Goal: Task Accomplishment & Management: Manage account settings

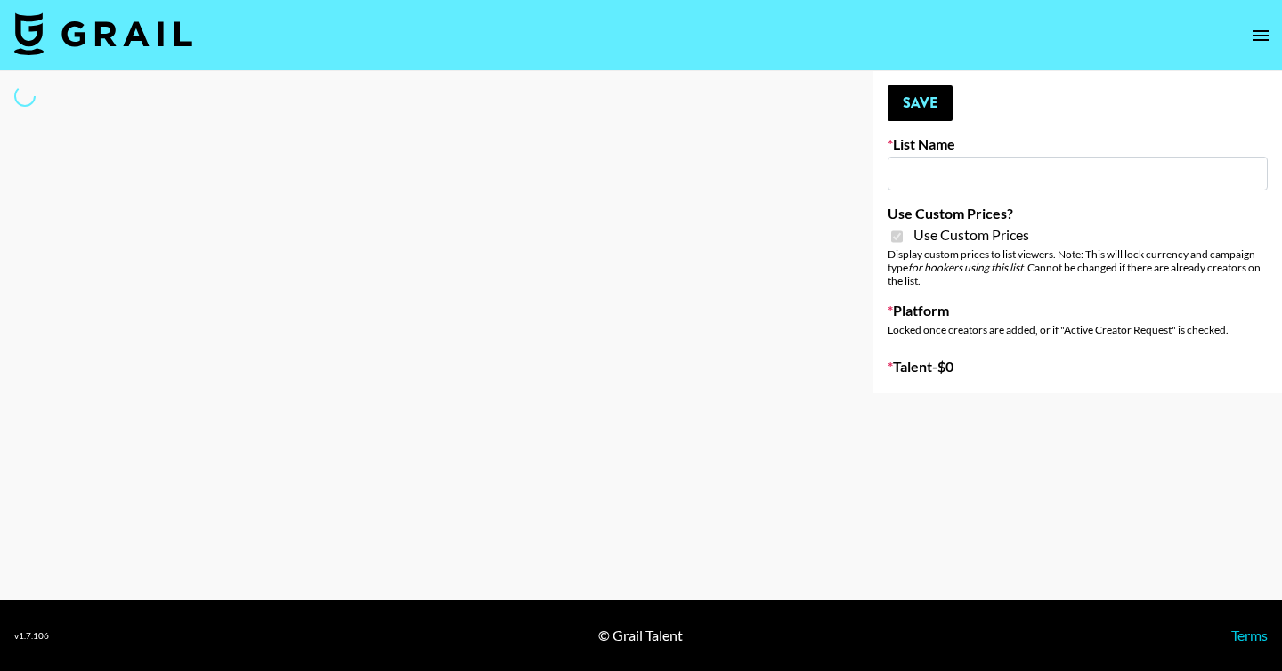
type input "Halovida (10th Oct)"
checkbox input "true"
select select "Brand"
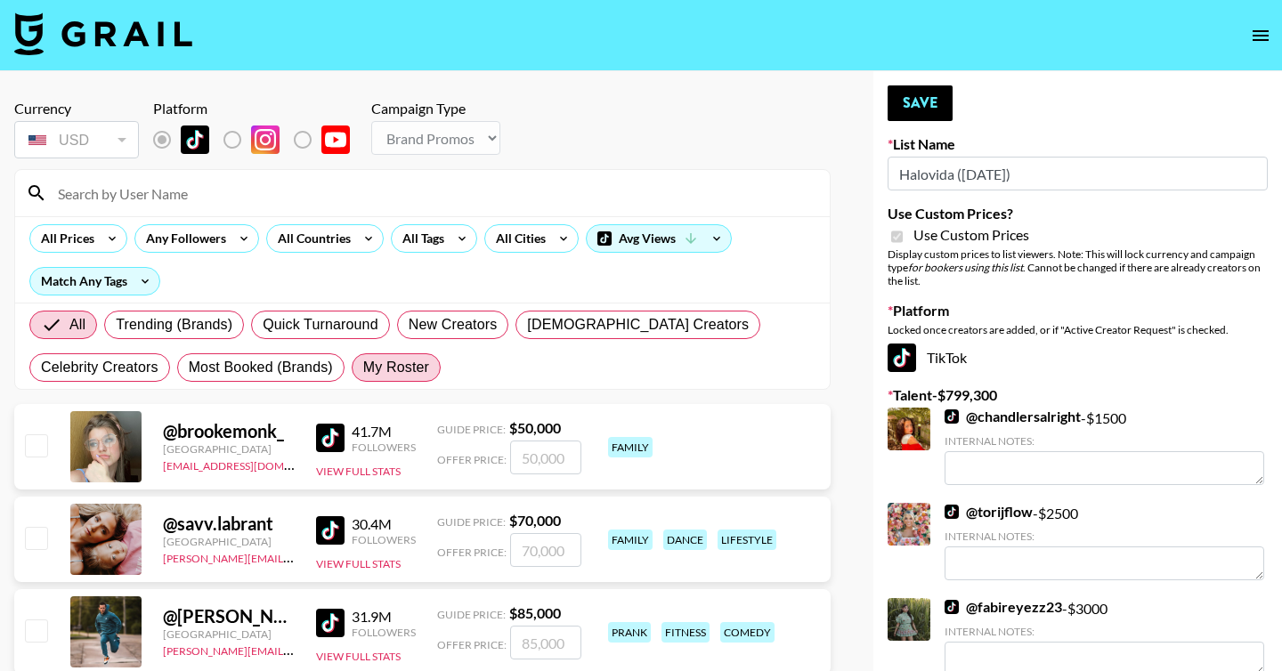
click at [373, 371] on span "My Roster" at bounding box center [396, 367] width 66 height 21
click at [363, 368] on input "My Roster" at bounding box center [363, 368] width 0 height 0
radio input "true"
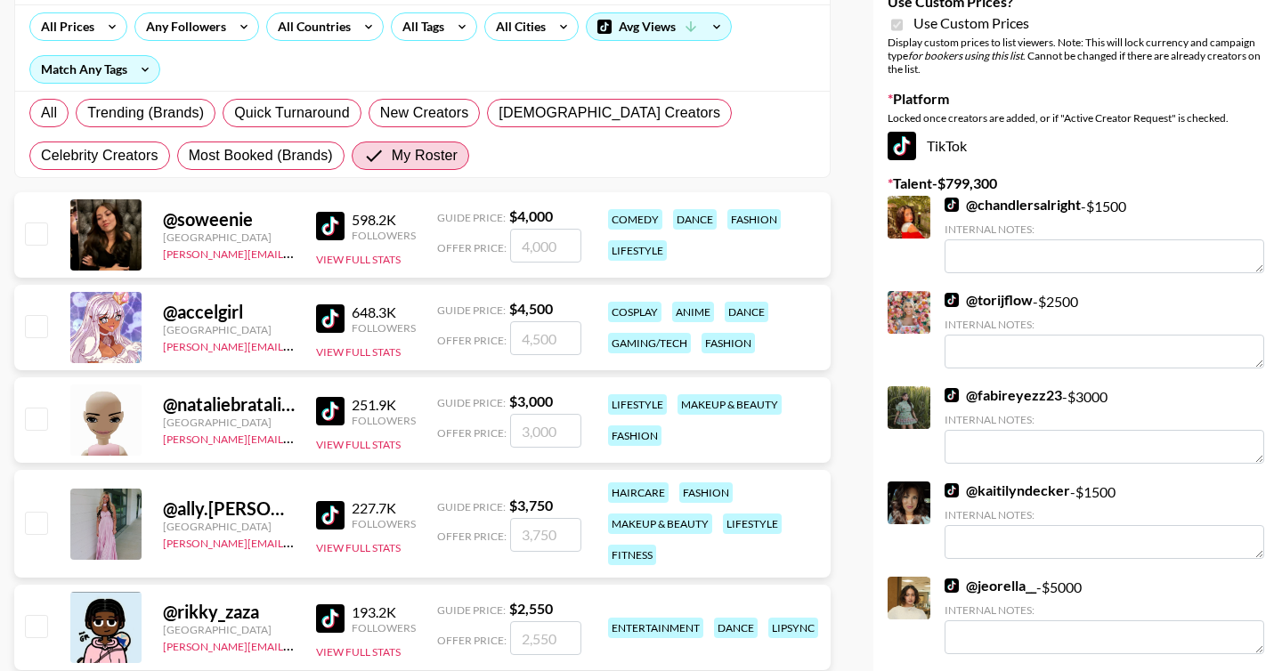
scroll to position [290, 0]
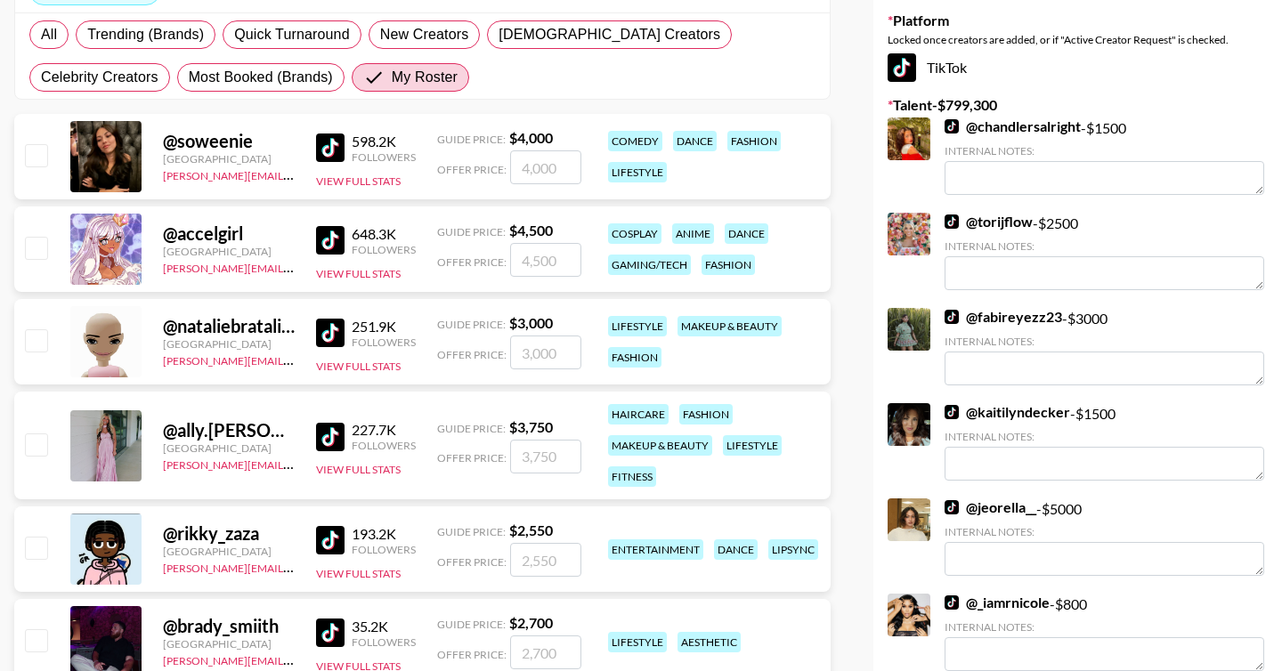
click at [38, 151] on input "checkbox" at bounding box center [35, 154] width 21 height 21
checkbox input "true"
type input "4000"
click at [38, 151] on input "checkbox" at bounding box center [35, 154] width 21 height 21
checkbox input "false"
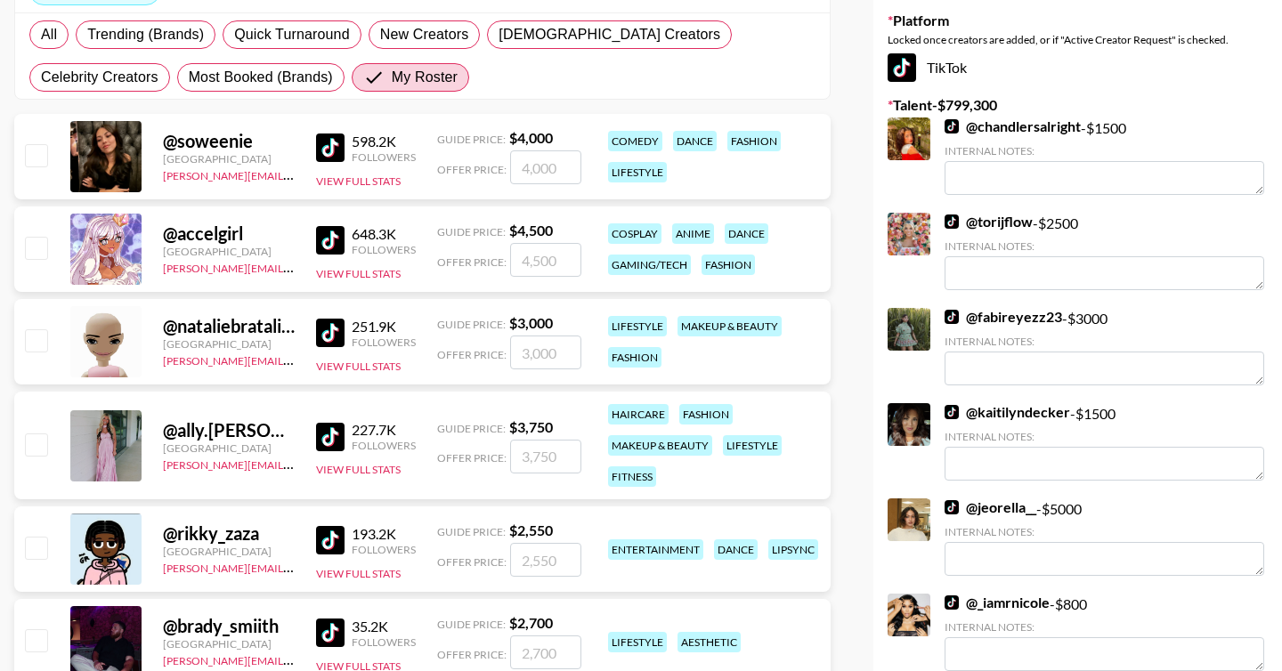
click at [32, 446] on input "checkbox" at bounding box center [35, 444] width 21 height 21
checkbox input "true"
type input "3750"
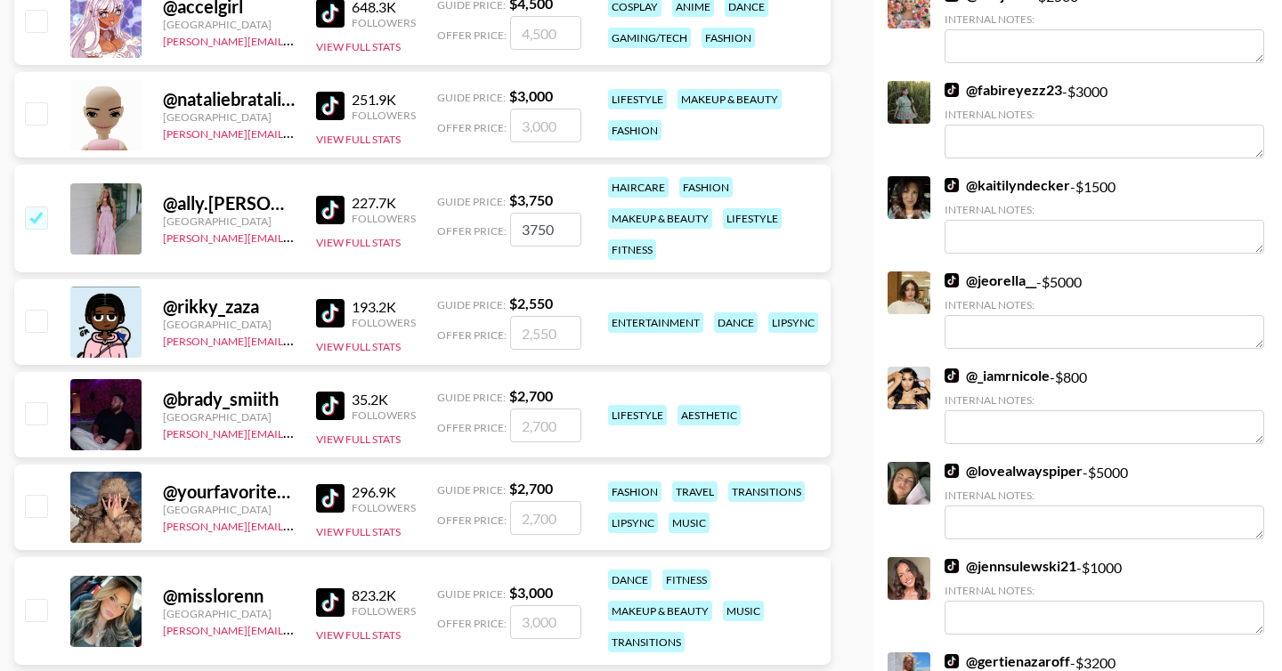
scroll to position [527, 0]
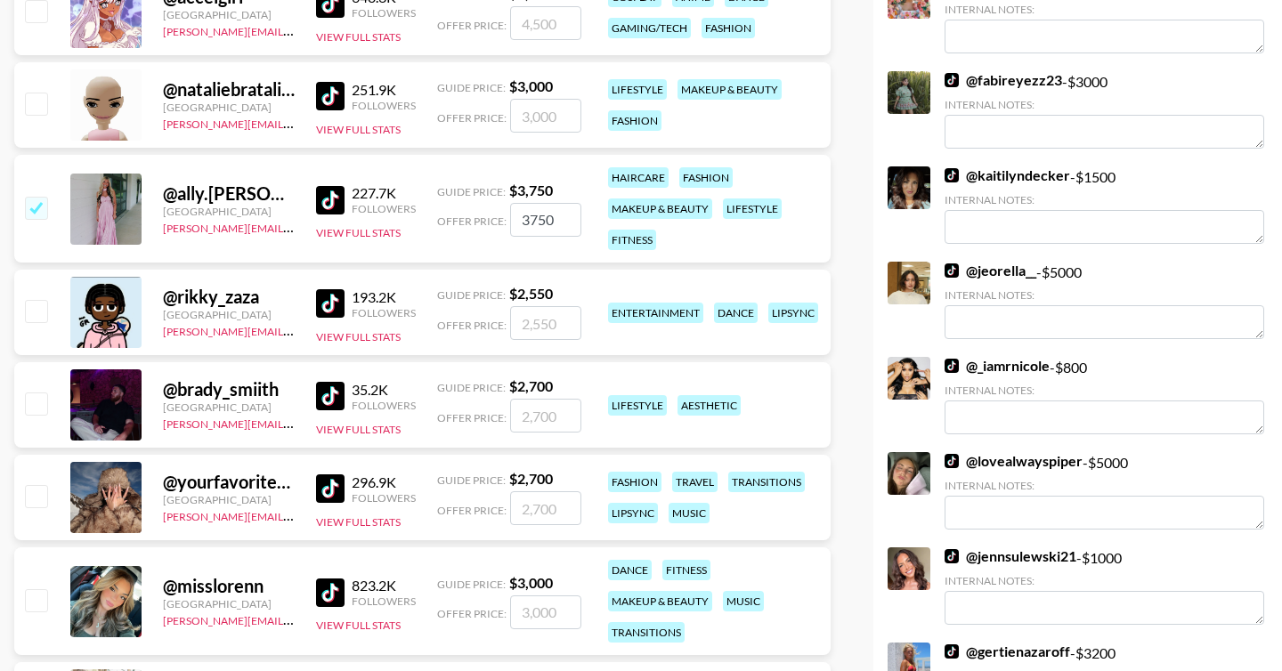
click at [35, 411] on input "checkbox" at bounding box center [35, 403] width 21 height 21
checkbox input "true"
type input "2700"
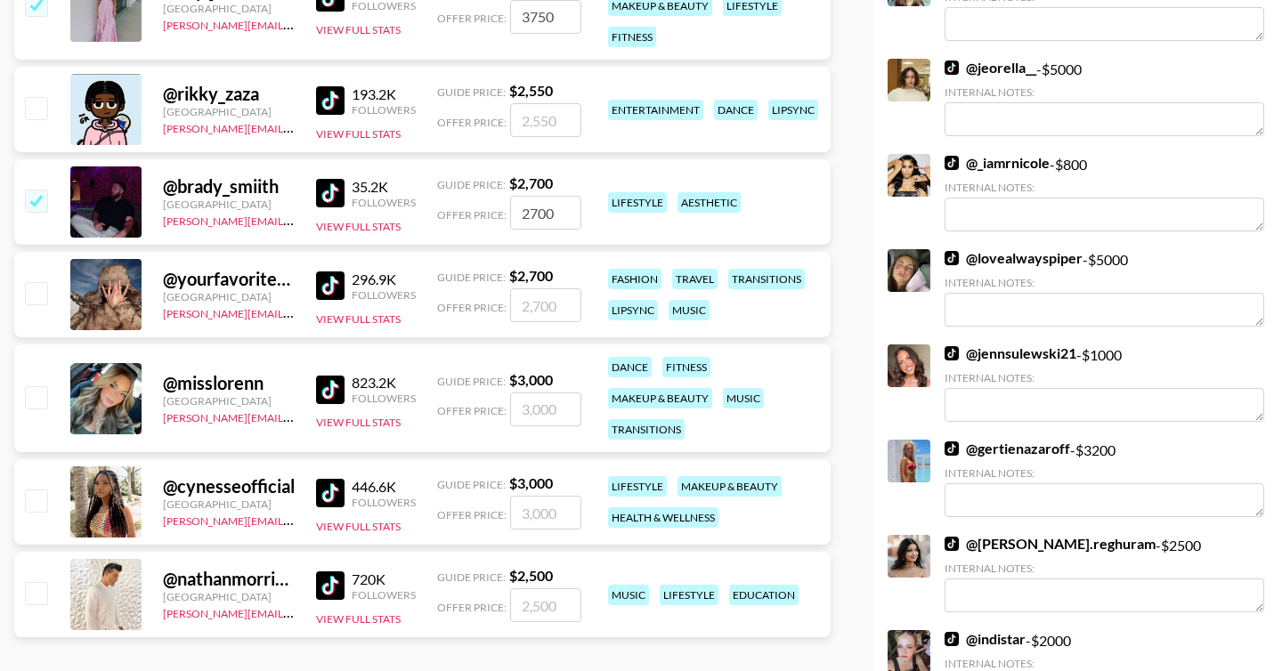
scroll to position [731, 0]
click at [35, 403] on input "checkbox" at bounding box center [35, 396] width 21 height 21
checkbox input "true"
type input "3000"
click at [35, 498] on input "checkbox" at bounding box center [35, 499] width 21 height 21
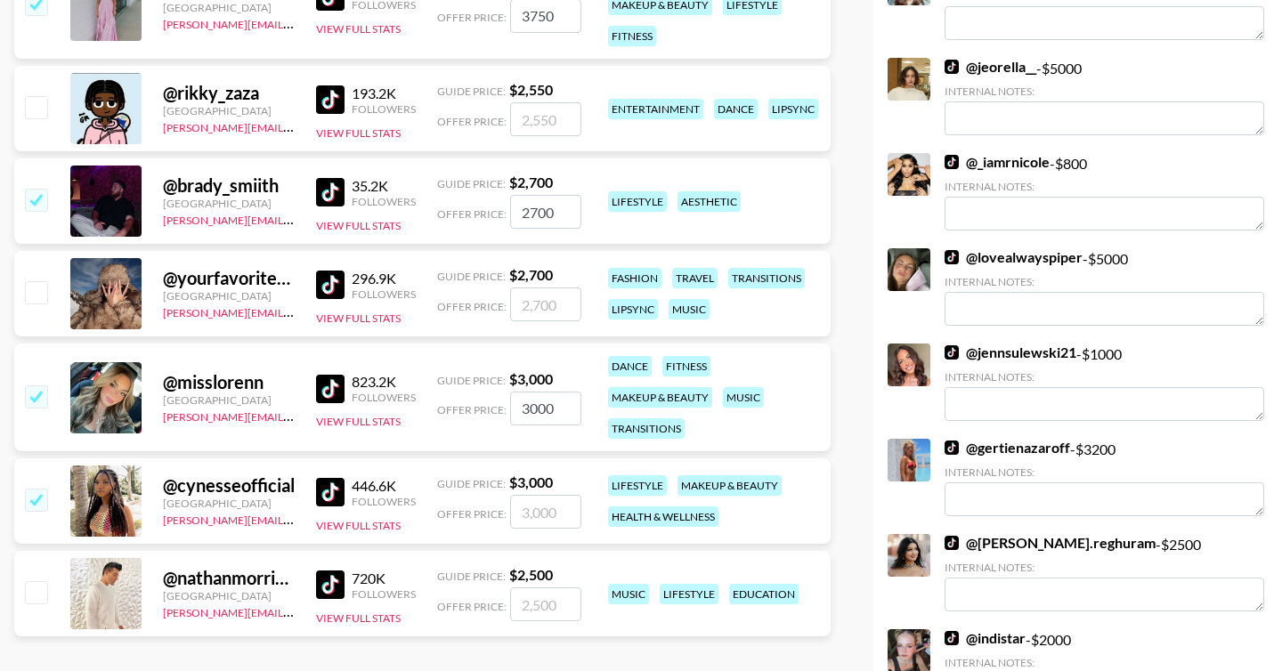
checkbox input "true"
type input "3000"
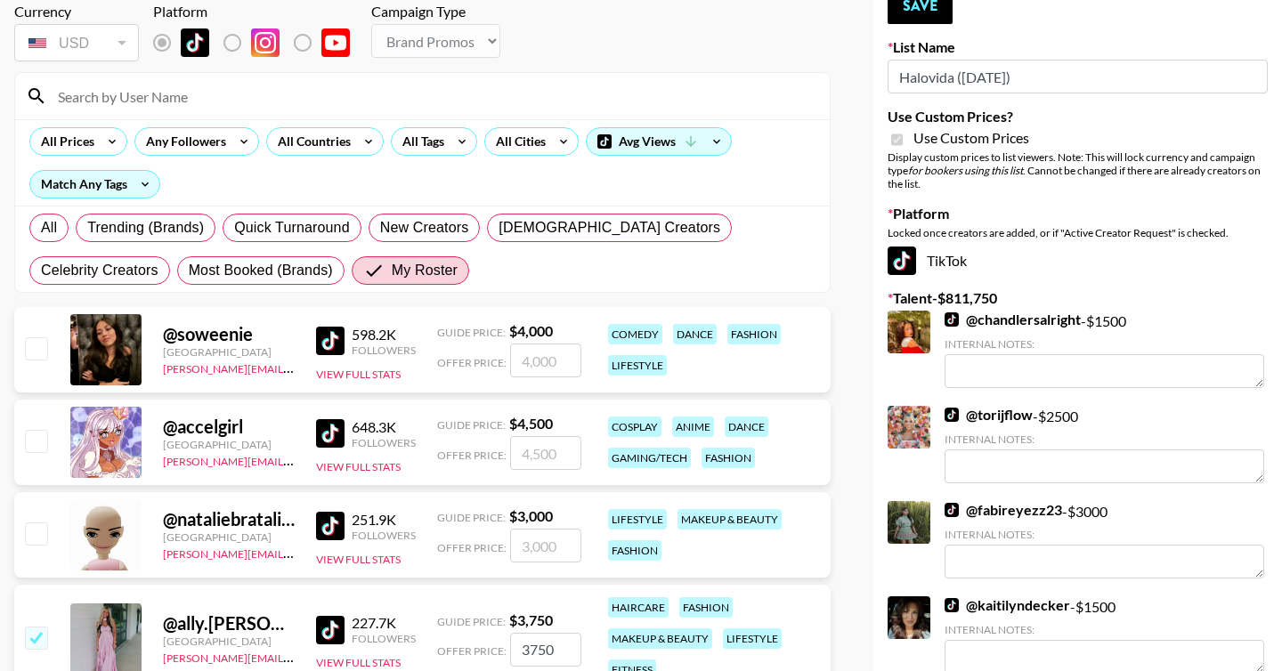
scroll to position [0, 0]
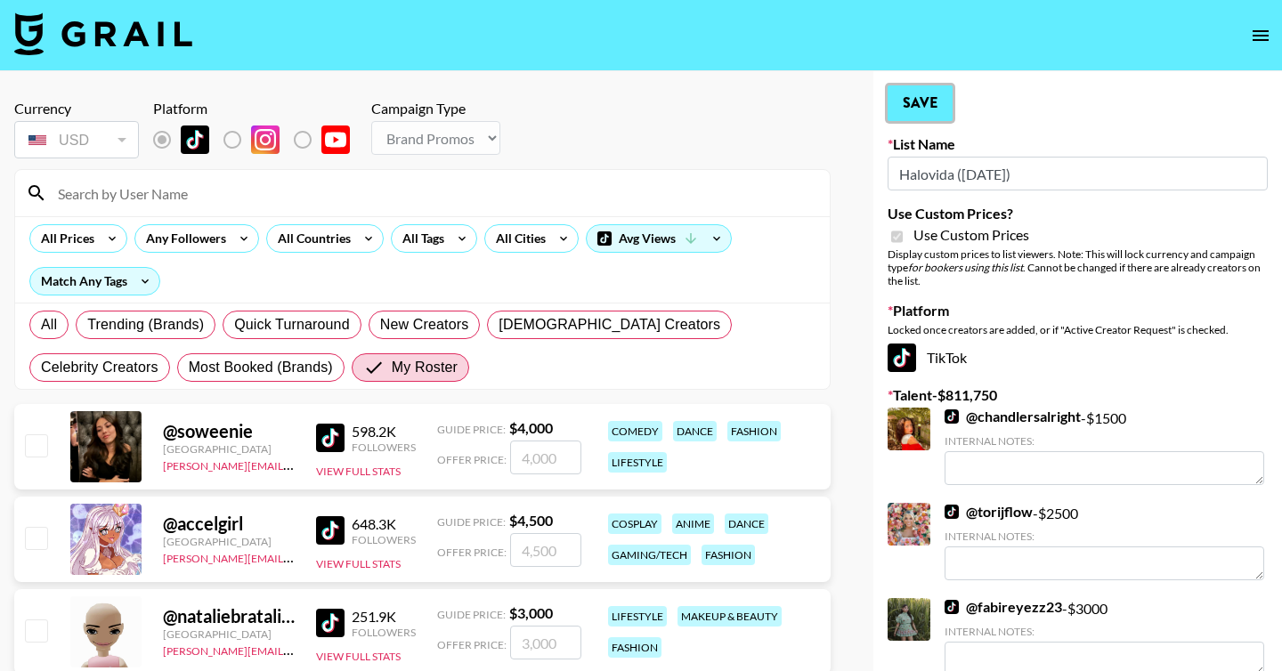
click at [923, 104] on button "Save" at bounding box center [920, 103] width 65 height 36
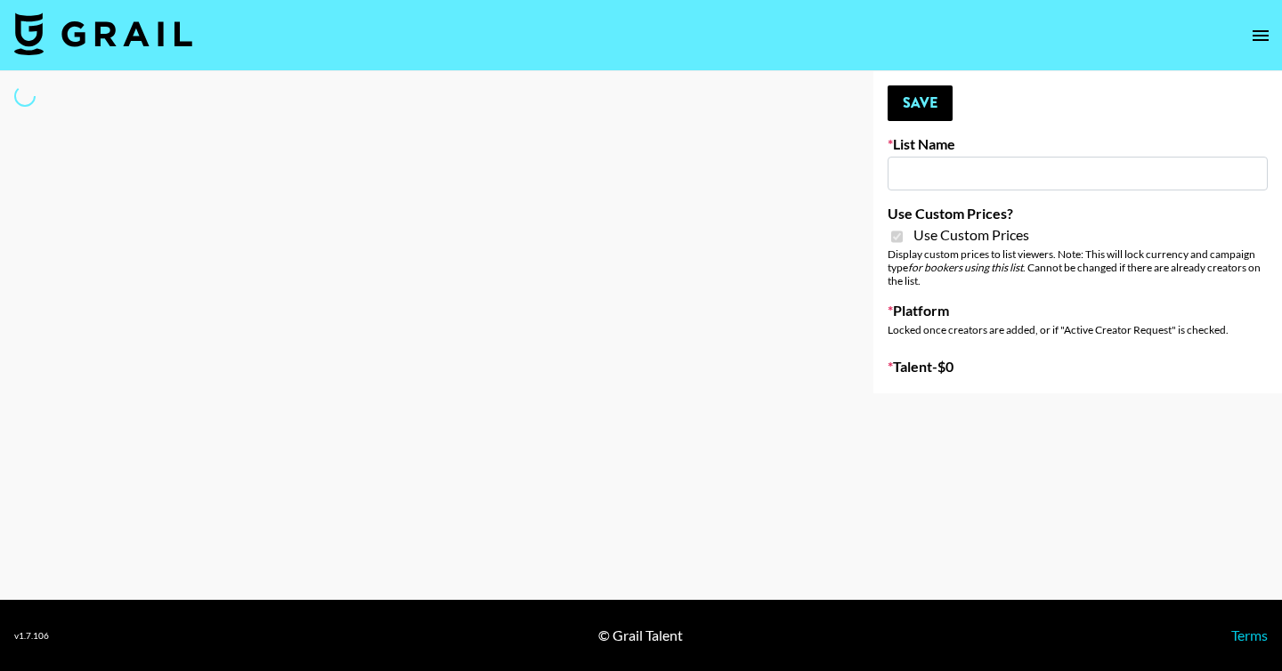
type input "Hily ([DATE])"
checkbox input "true"
select select "Brand"
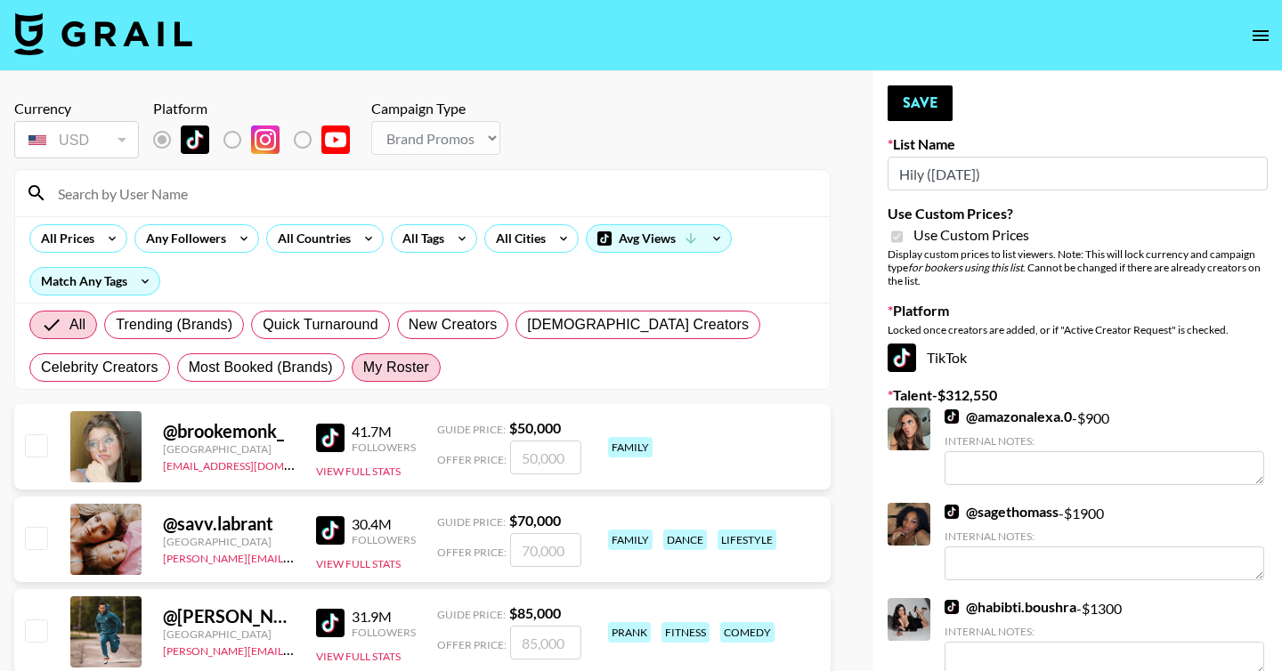
click at [416, 376] on span "My Roster" at bounding box center [396, 367] width 66 height 21
click at [363, 368] on input "My Roster" at bounding box center [363, 368] width 0 height 0
radio input "true"
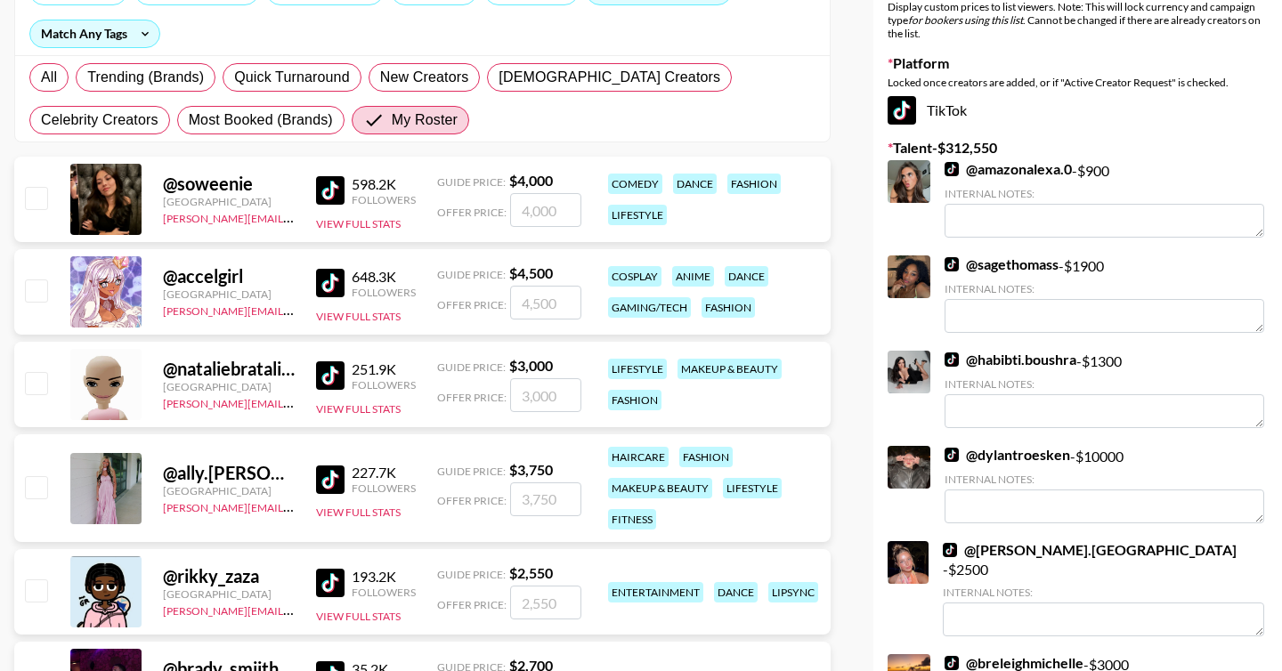
scroll to position [269, 0]
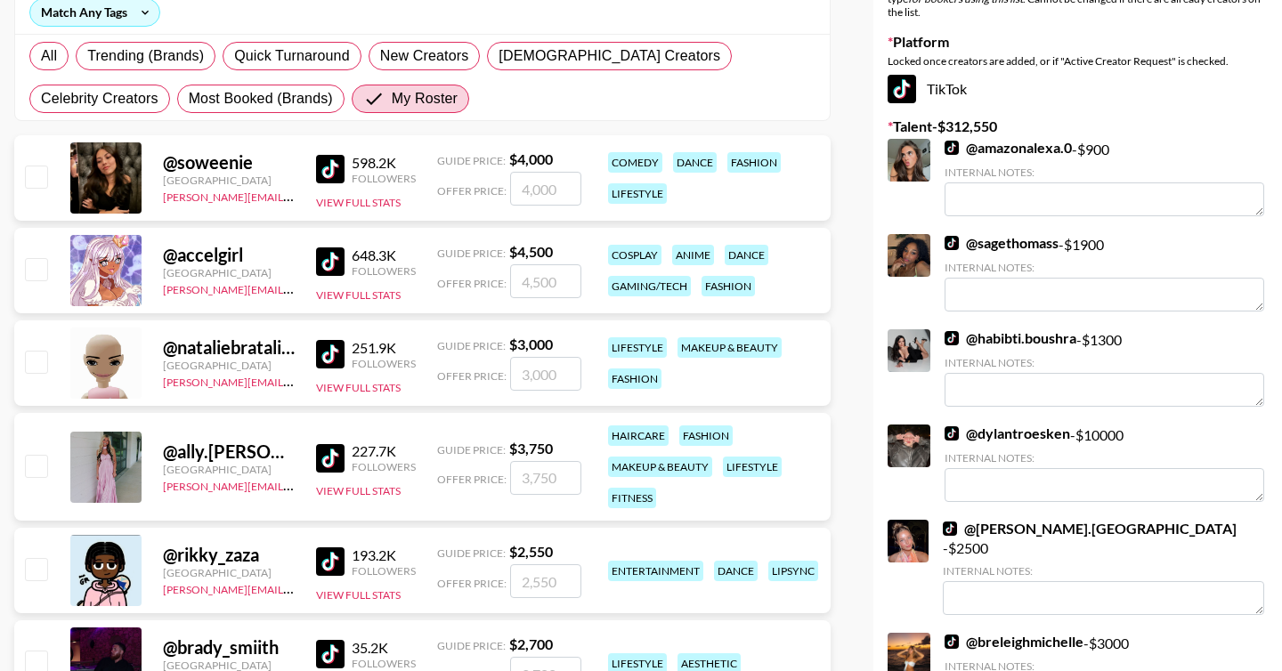
click at [42, 178] on input "checkbox" at bounding box center [35, 176] width 21 height 21
checkbox input "true"
type input "4000"
click at [39, 465] on input "checkbox" at bounding box center [35, 465] width 21 height 21
checkbox input "true"
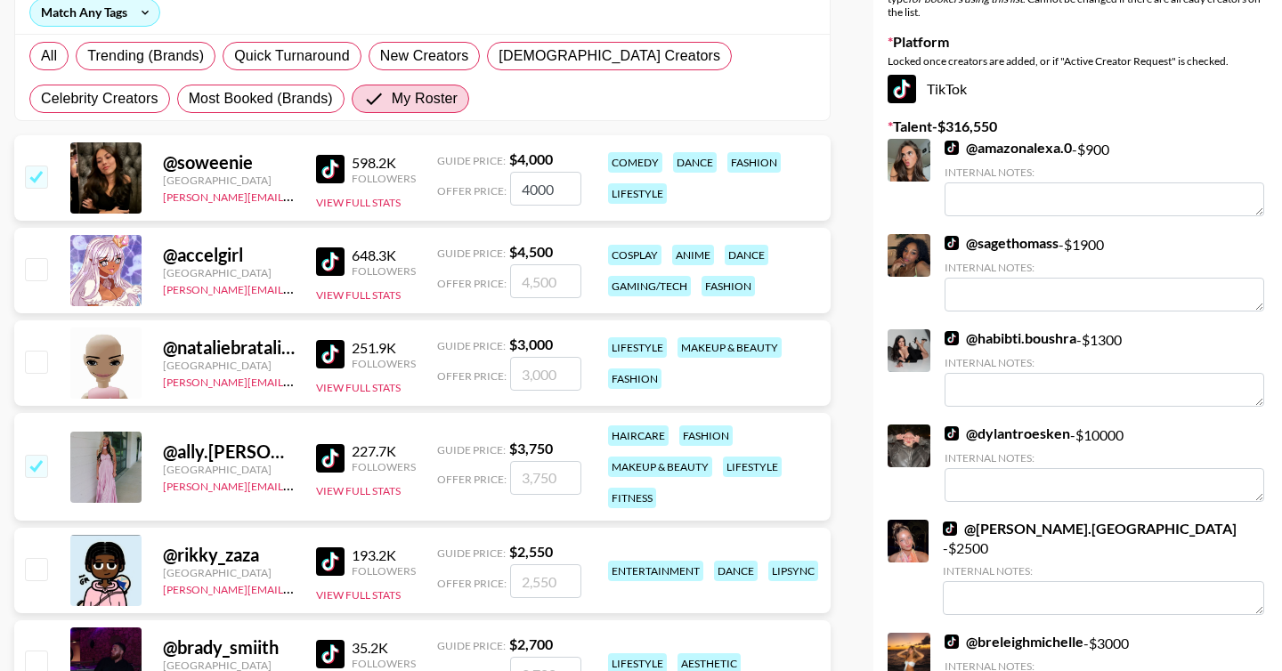
type input "3750"
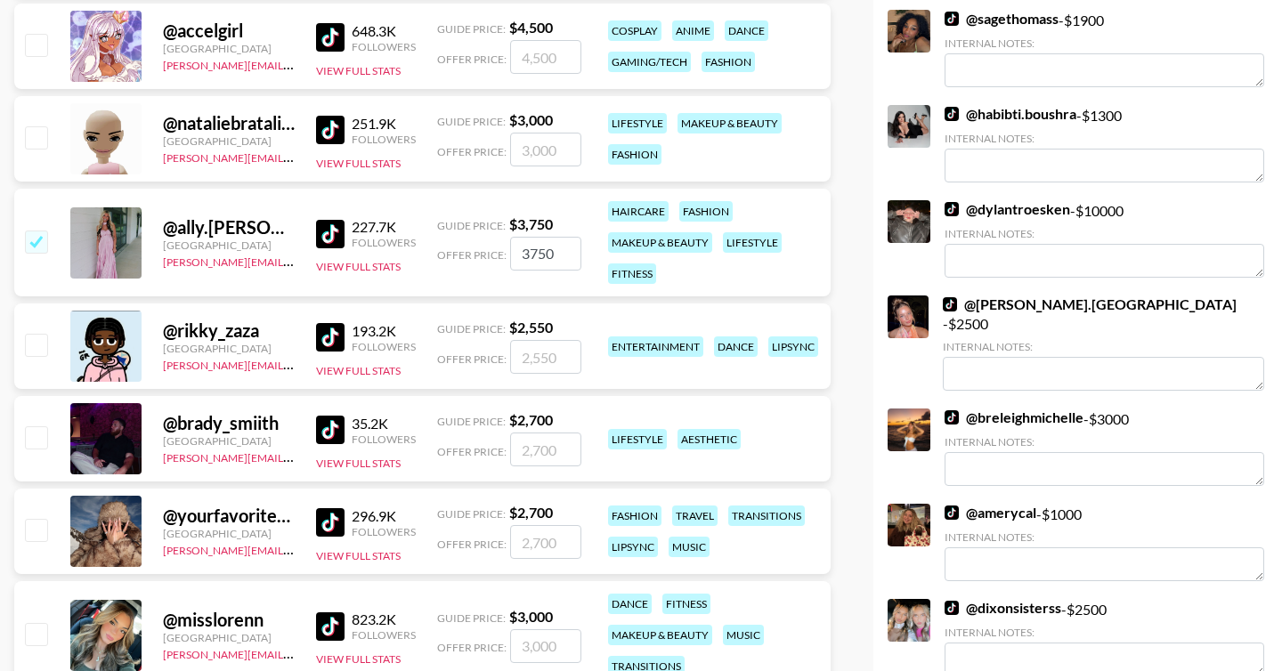
scroll to position [497, 0]
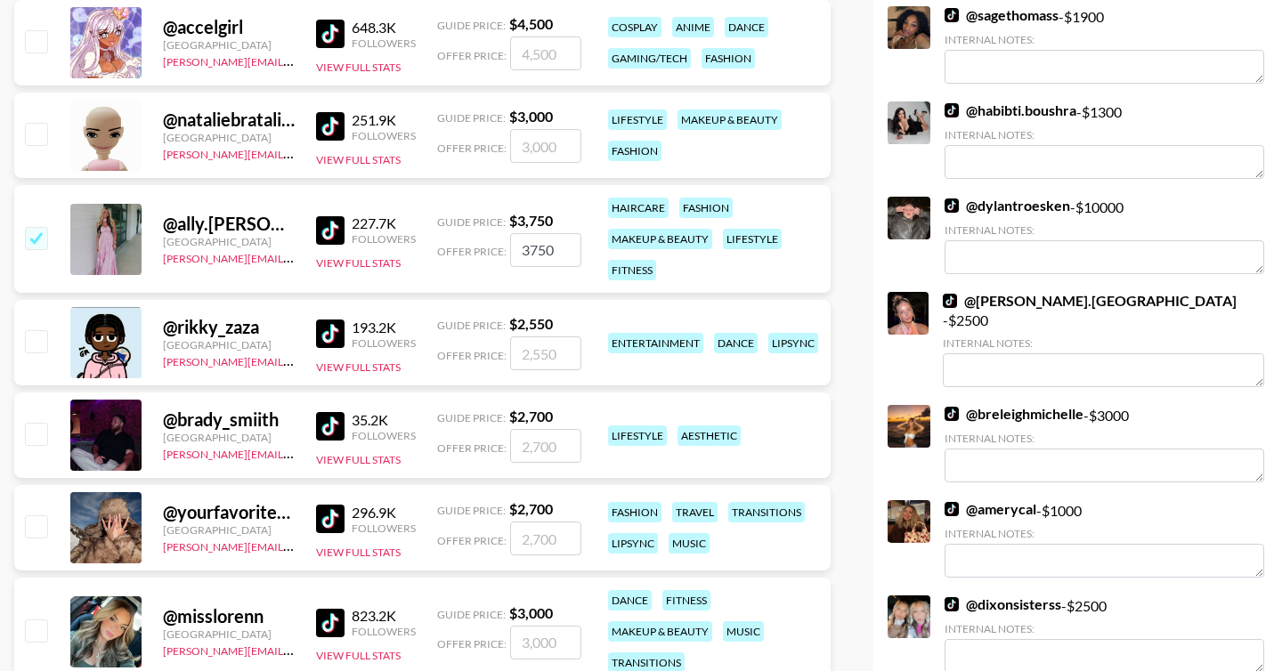
click at [30, 435] on input "checkbox" at bounding box center [35, 433] width 21 height 21
checkbox input "true"
type input "2700"
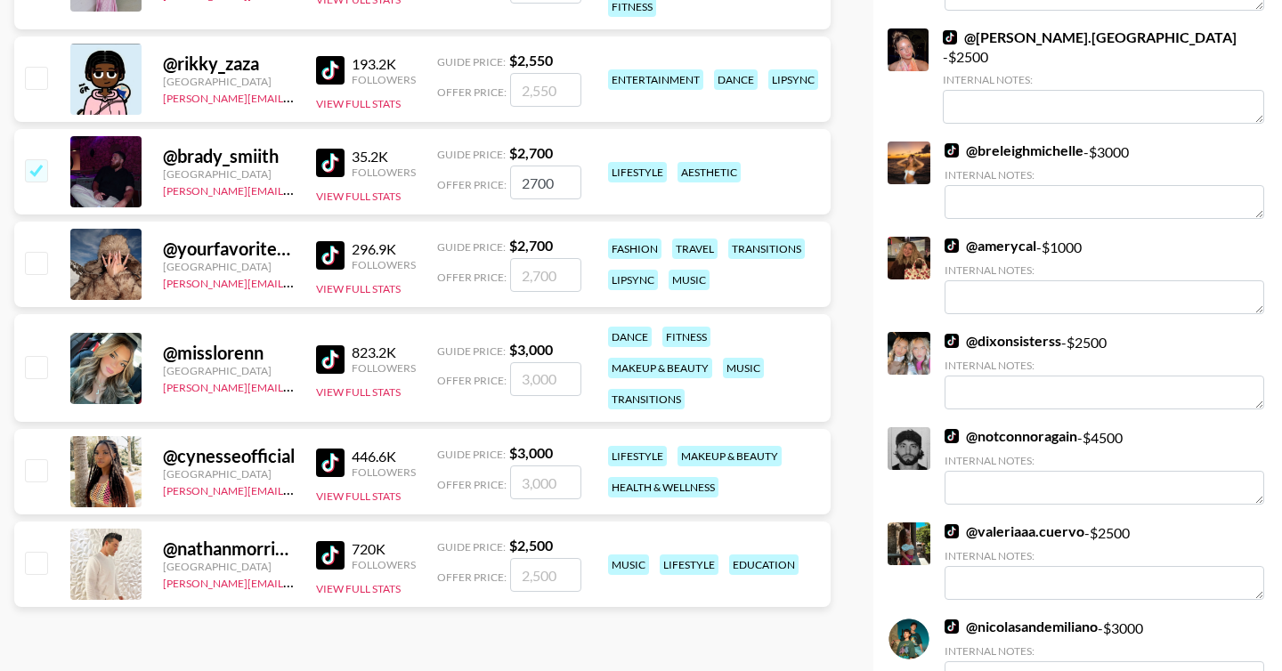
scroll to position [761, 0]
click at [41, 374] on input "checkbox" at bounding box center [35, 365] width 21 height 21
checkbox input "true"
type input "3000"
click at [37, 479] on input "checkbox" at bounding box center [35, 469] width 21 height 21
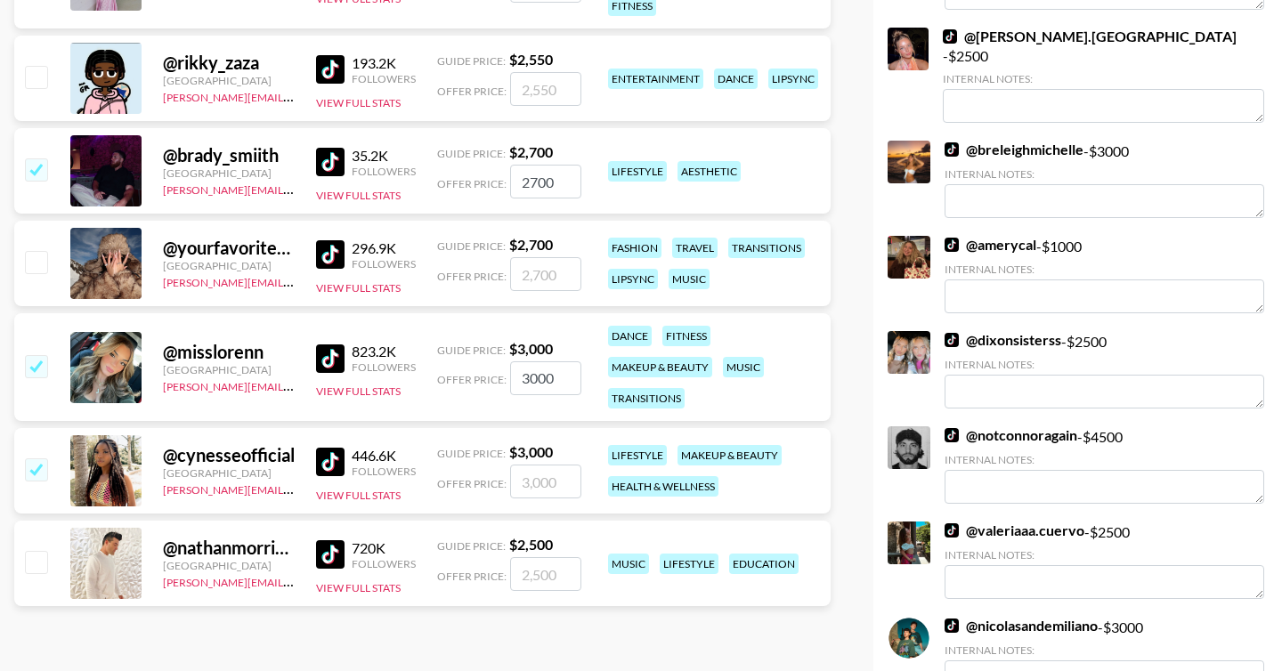
checkbox input "true"
type input "3000"
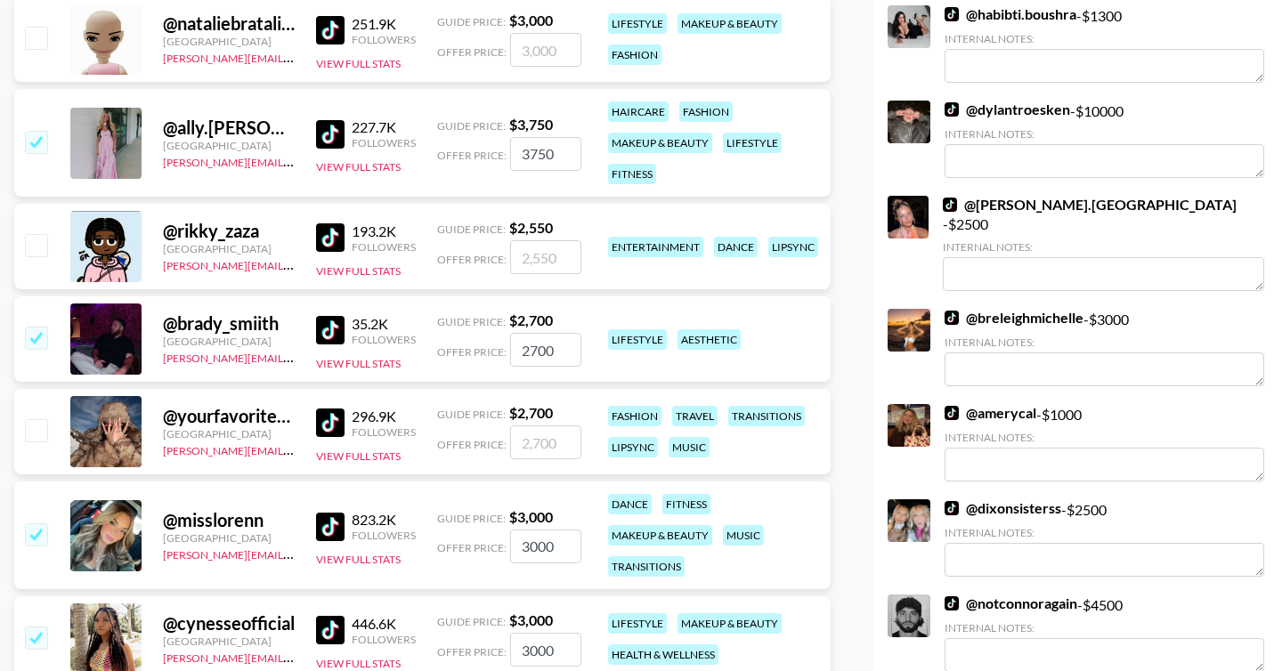
scroll to position [155, 0]
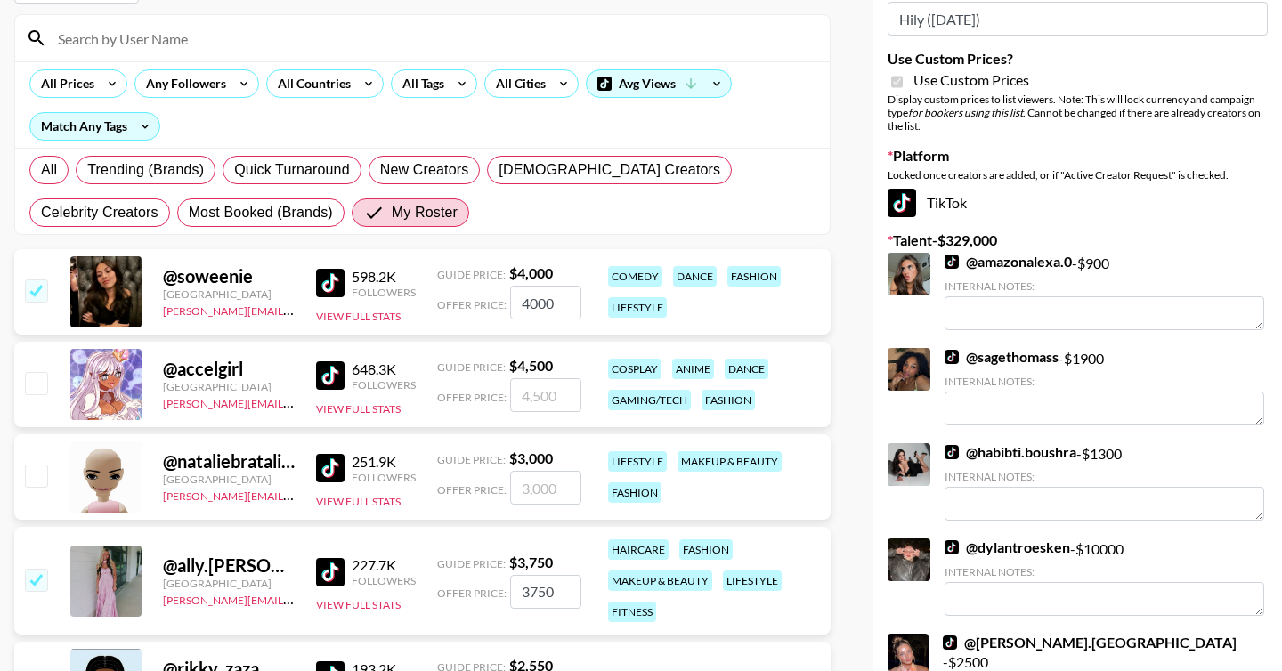
click at [984, 242] on label "Talent - $ 329,000" at bounding box center [1078, 241] width 380 height 18
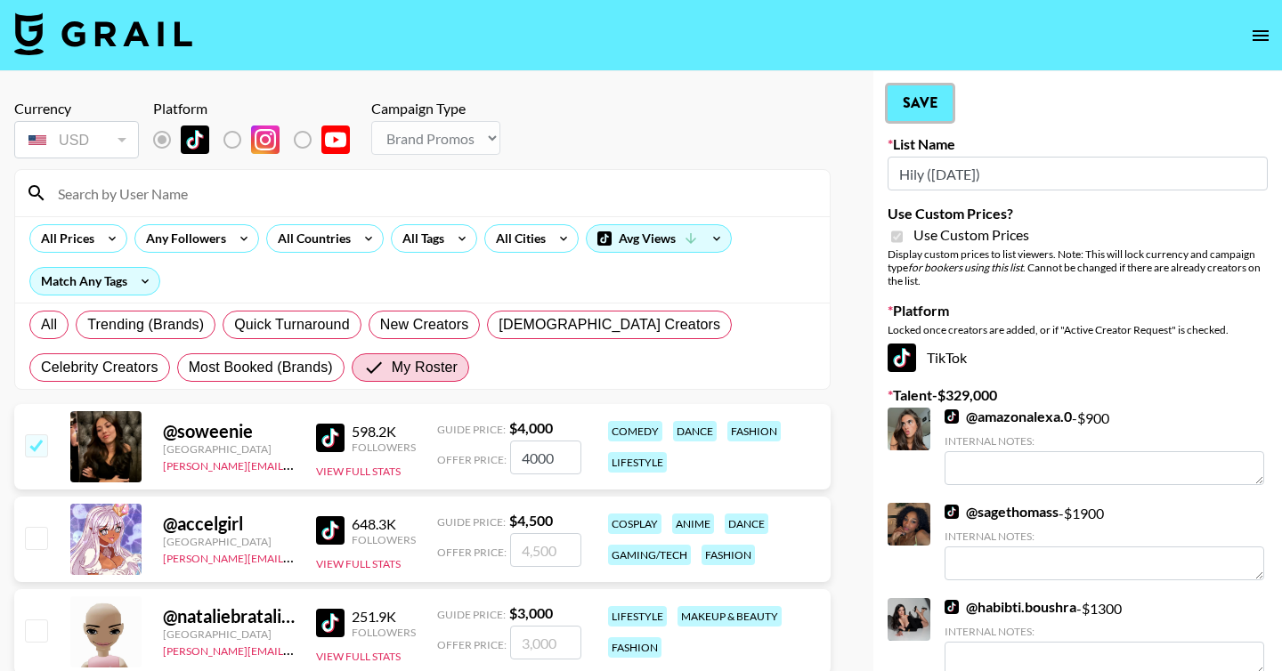
click at [924, 98] on button "Save" at bounding box center [920, 103] width 65 height 36
